Goal: Information Seeking & Learning: Learn about a topic

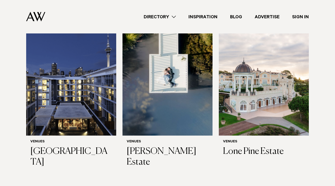
scroll to position [178, 0]
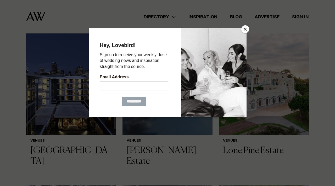
click at [244, 30] on button "Close" at bounding box center [245, 29] width 8 height 8
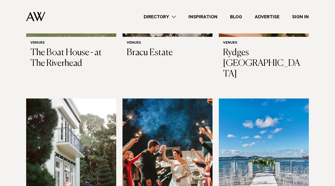
scroll to position [1188, 0]
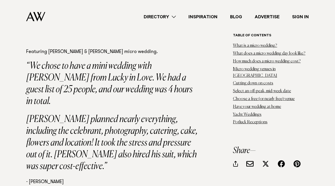
scroll to position [3021, 0]
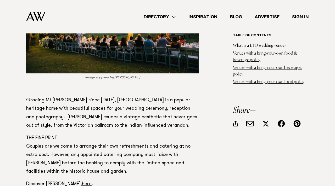
scroll to position [1823, 0]
